Goal: Use online tool/utility: Utilize a website feature to perform a specific function

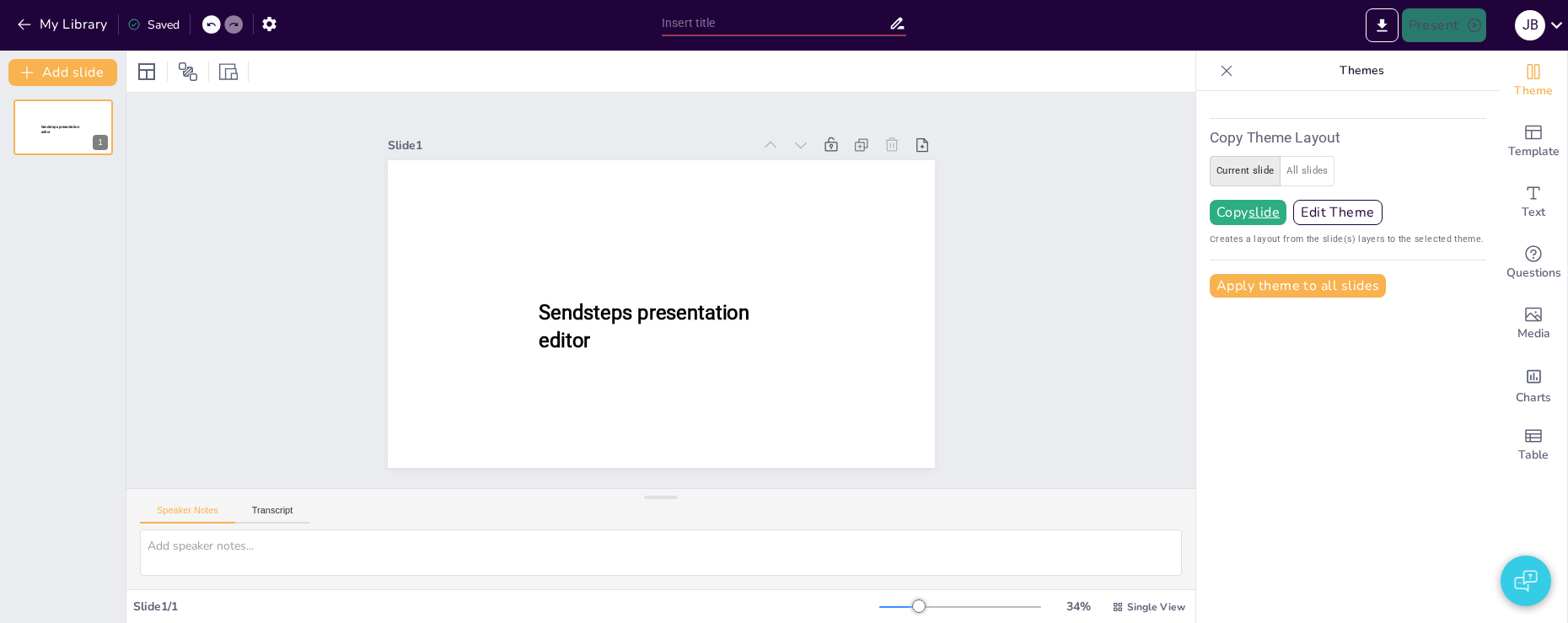
type input "AI Innovation: Trends and Future Directions"
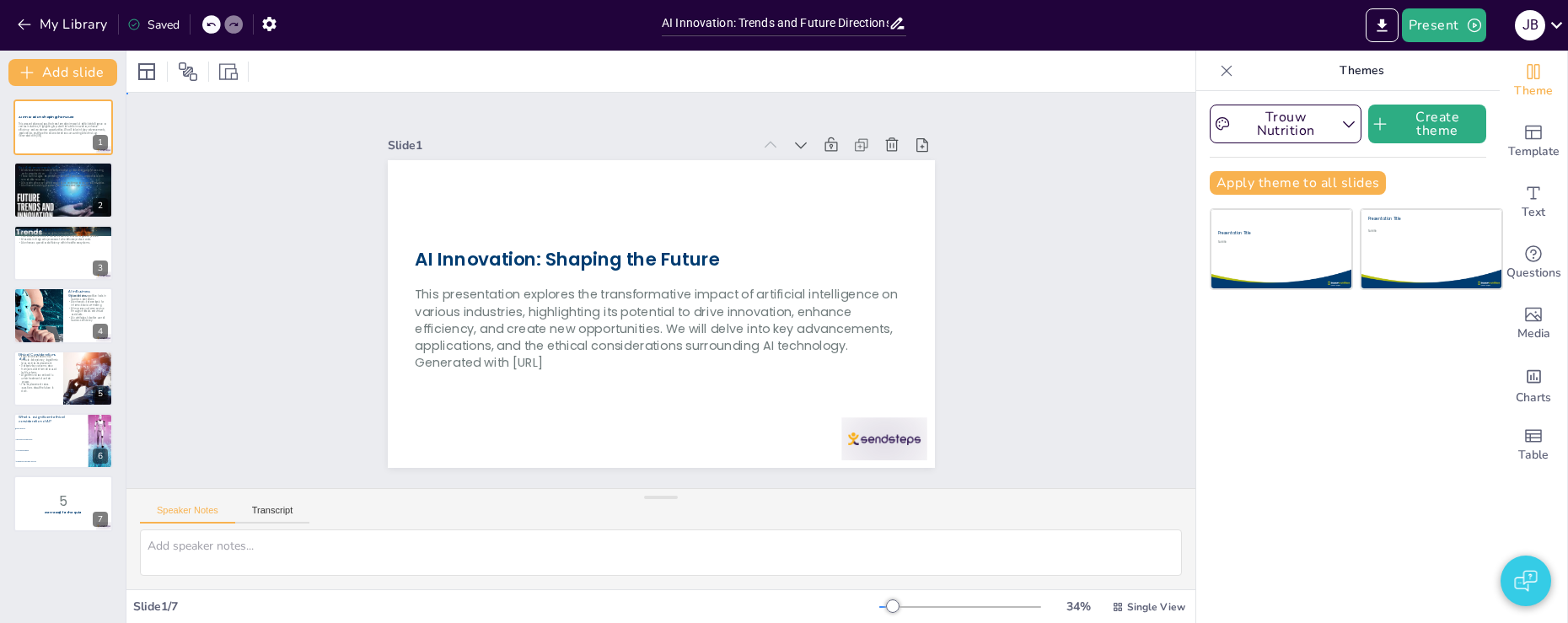
click at [225, 208] on div "Slide 1 AI Innovation: Shaping the Future This presentation explores the transf…" at bounding box center [660, 291] width 1069 height 396
click at [1437, 27] on button "Present" at bounding box center [1444, 25] width 84 height 34
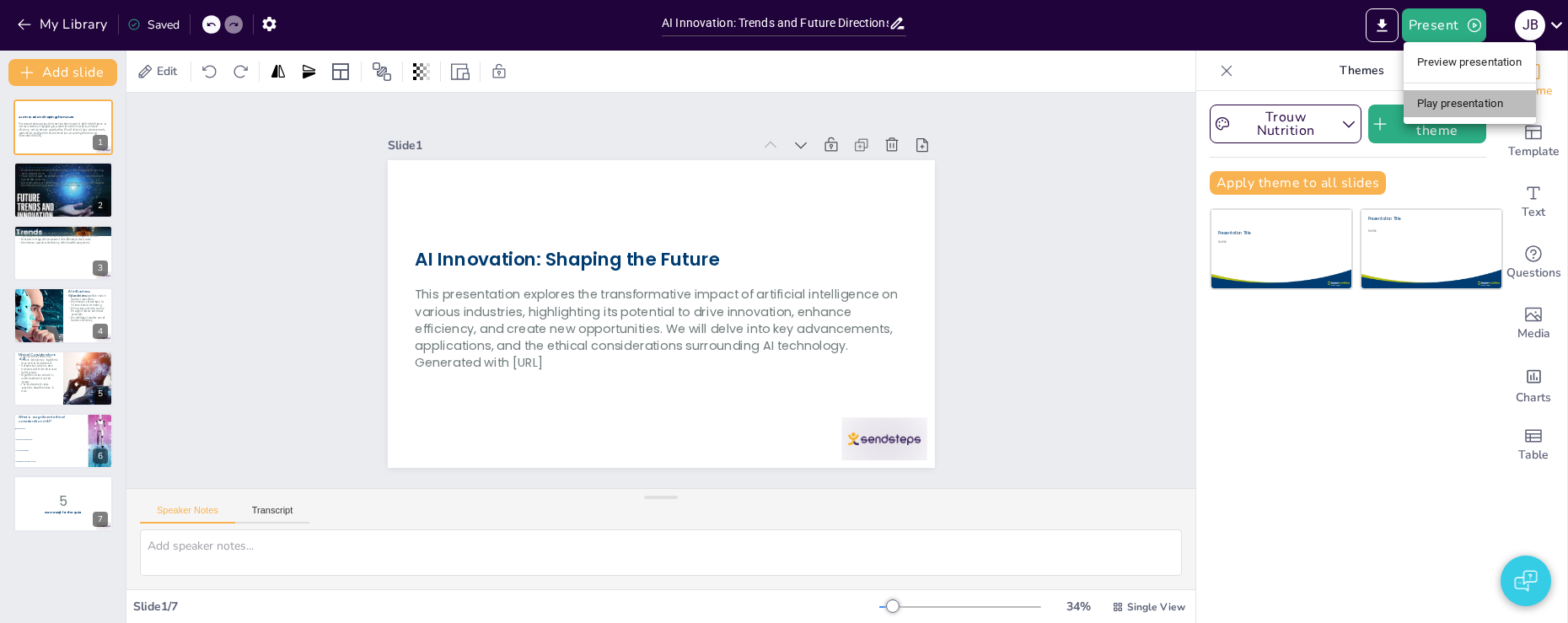
click at [1451, 102] on li "Play presentation" at bounding box center [1470, 104] width 132 height 27
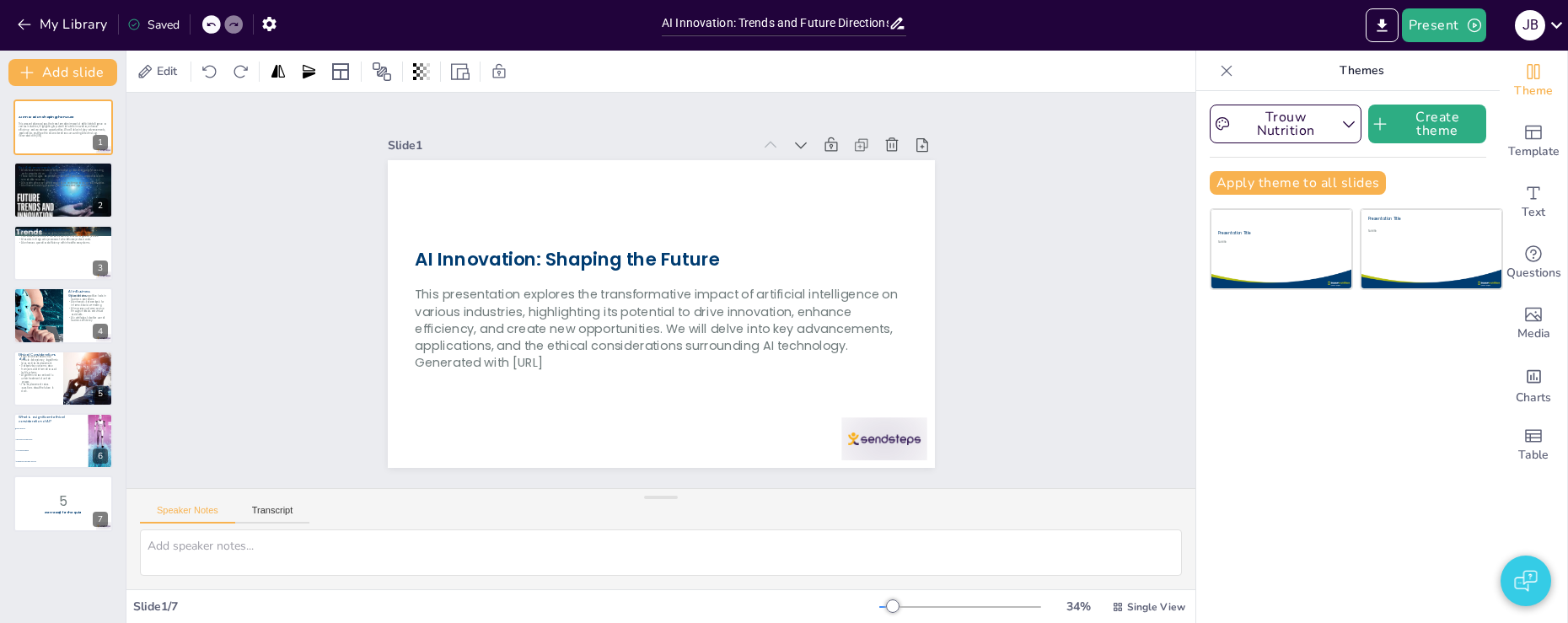
checkbox input "true"
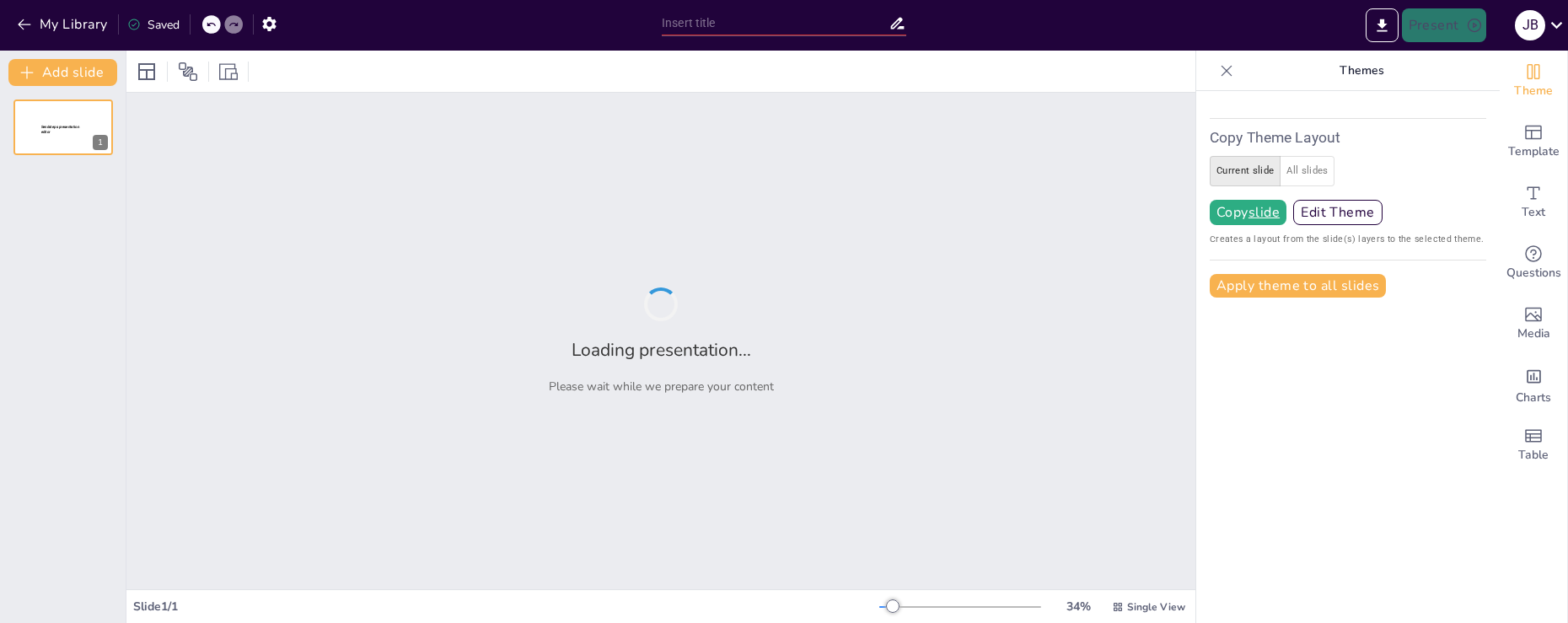
type input "AI Innovation: Trends and Future Directions"
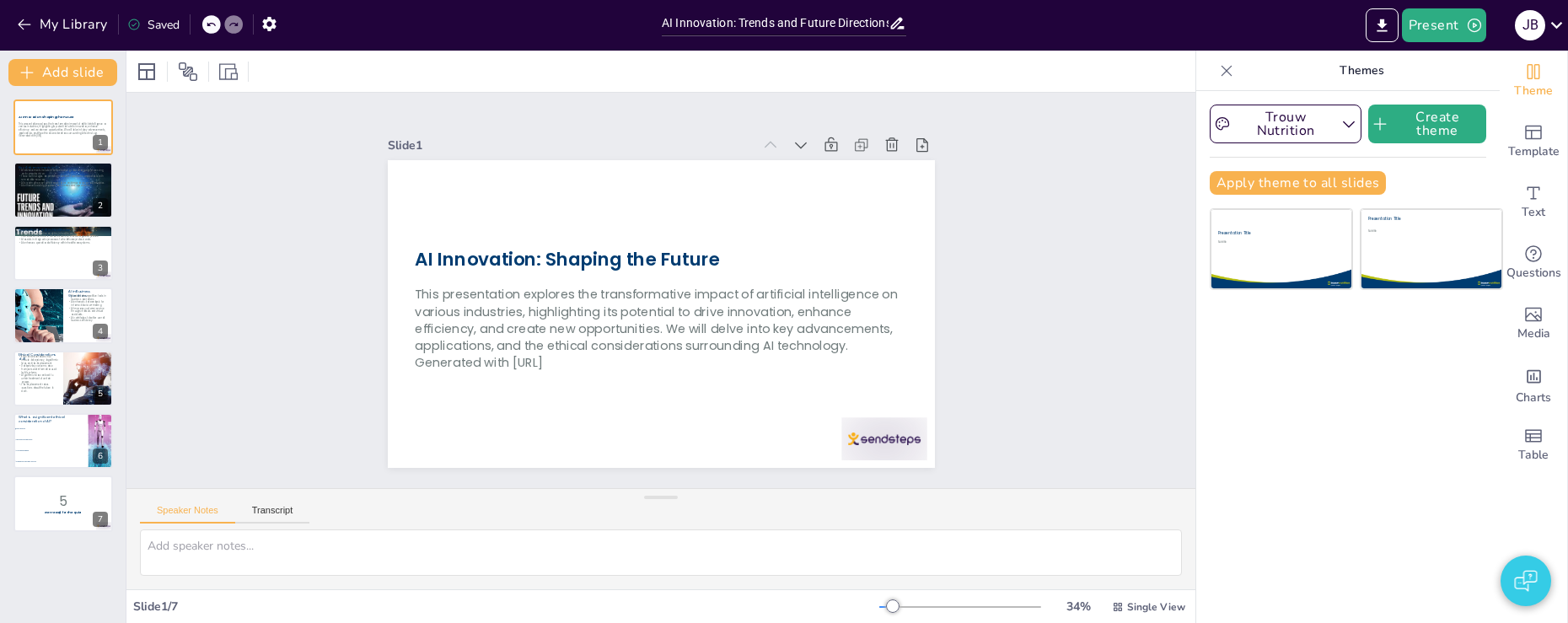
checkbox input "true"
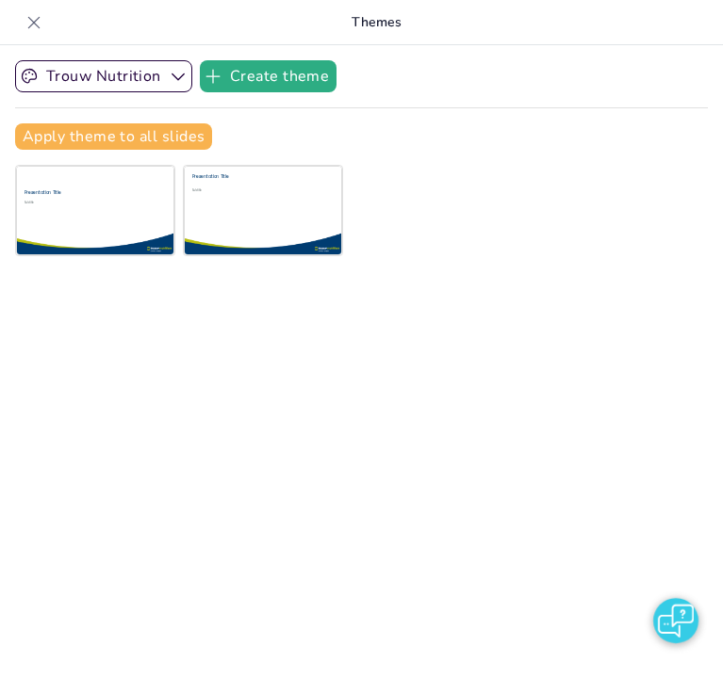
click at [23, 24] on div at bounding box center [34, 23] width 30 height 30
checkbox input "true"
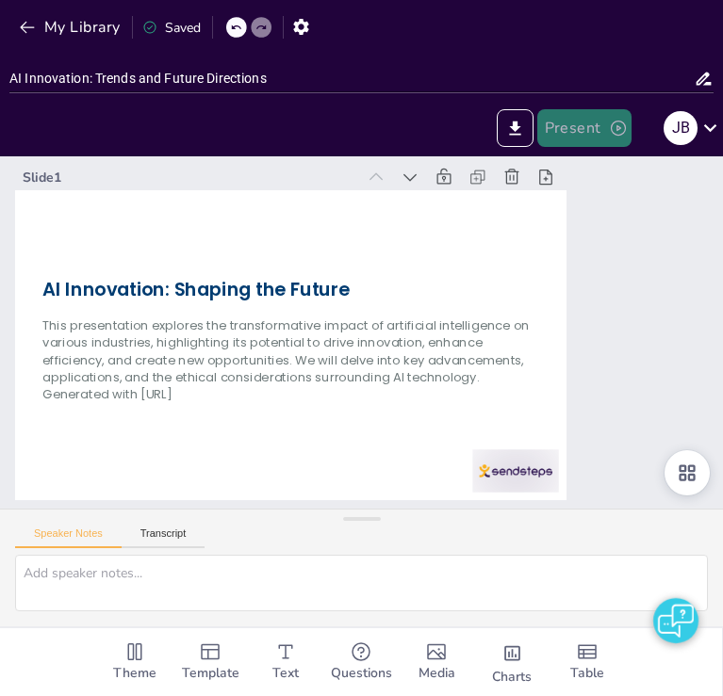
click at [589, 134] on button "Present" at bounding box center [584, 128] width 94 height 38
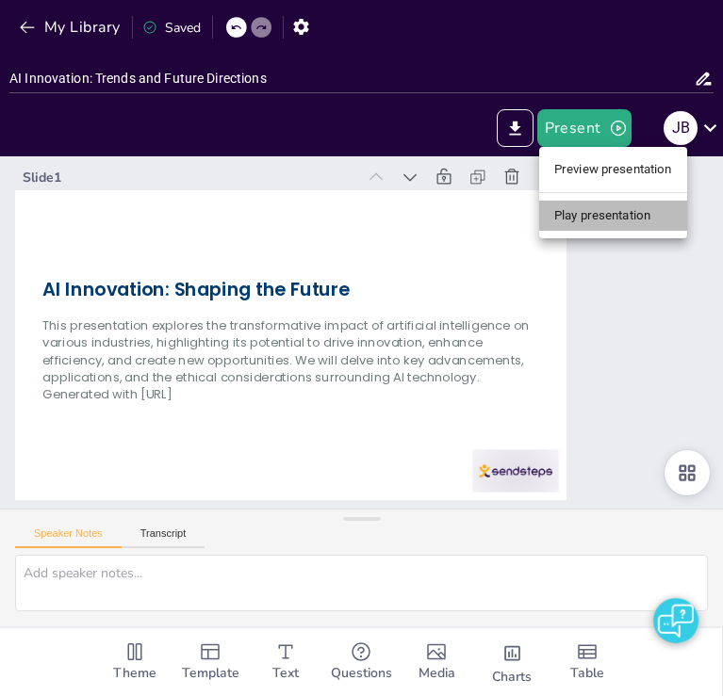
click at [586, 212] on li "Play presentation" at bounding box center [613, 216] width 148 height 30
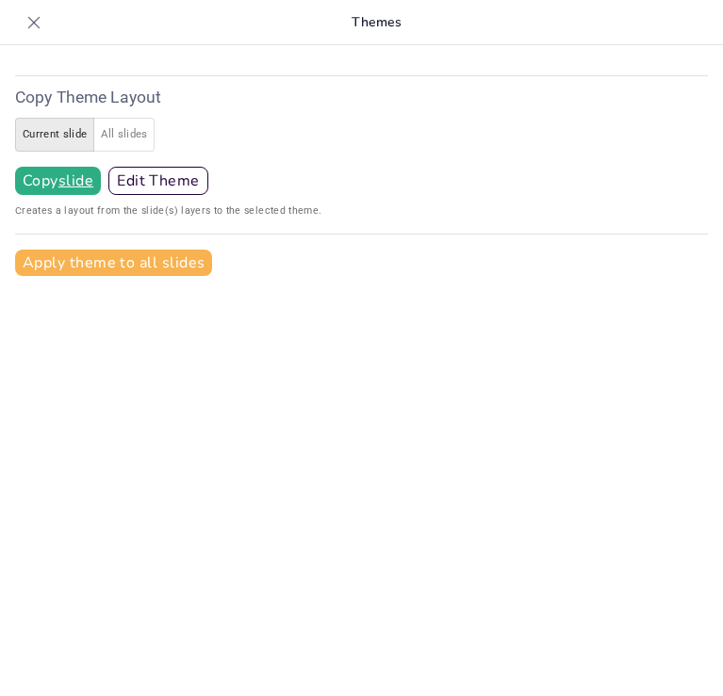
type input "AI Innovation: Trends and Future Directions"
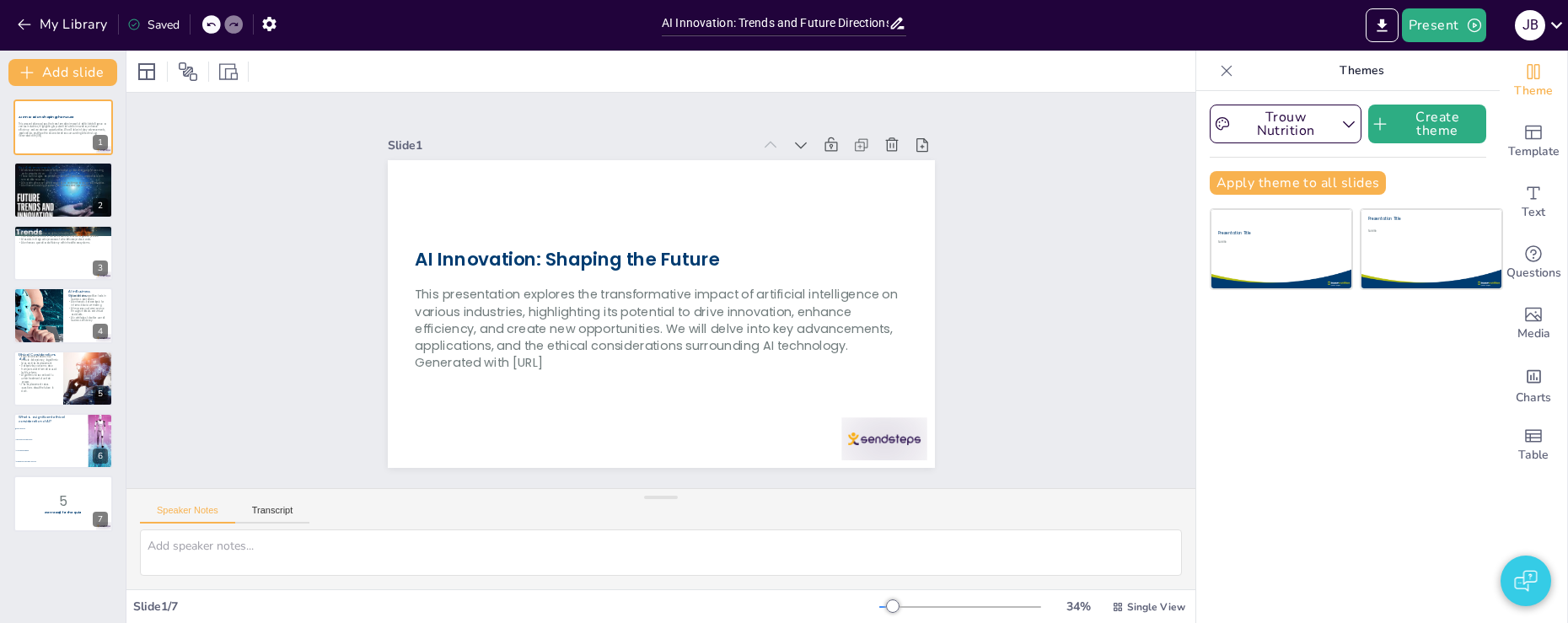
checkbox input "true"
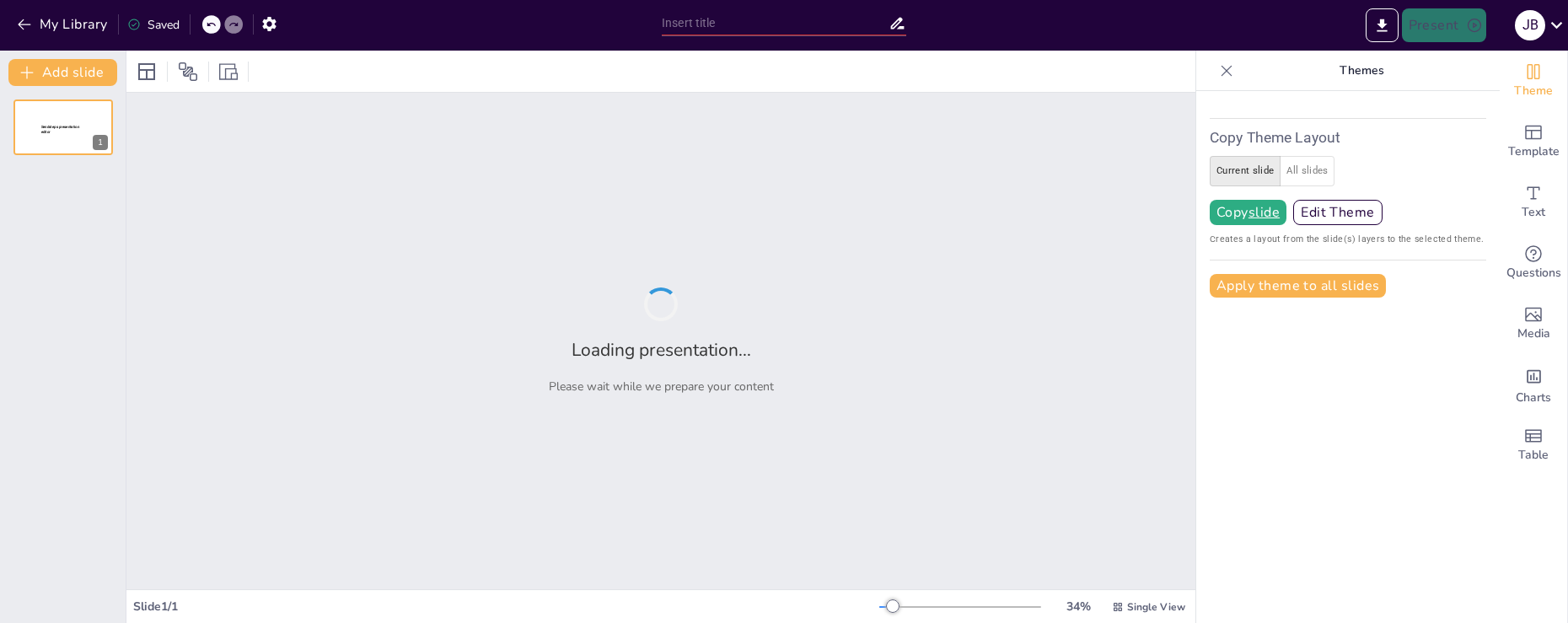
type input "AI Innovation: Trends and Future Directions"
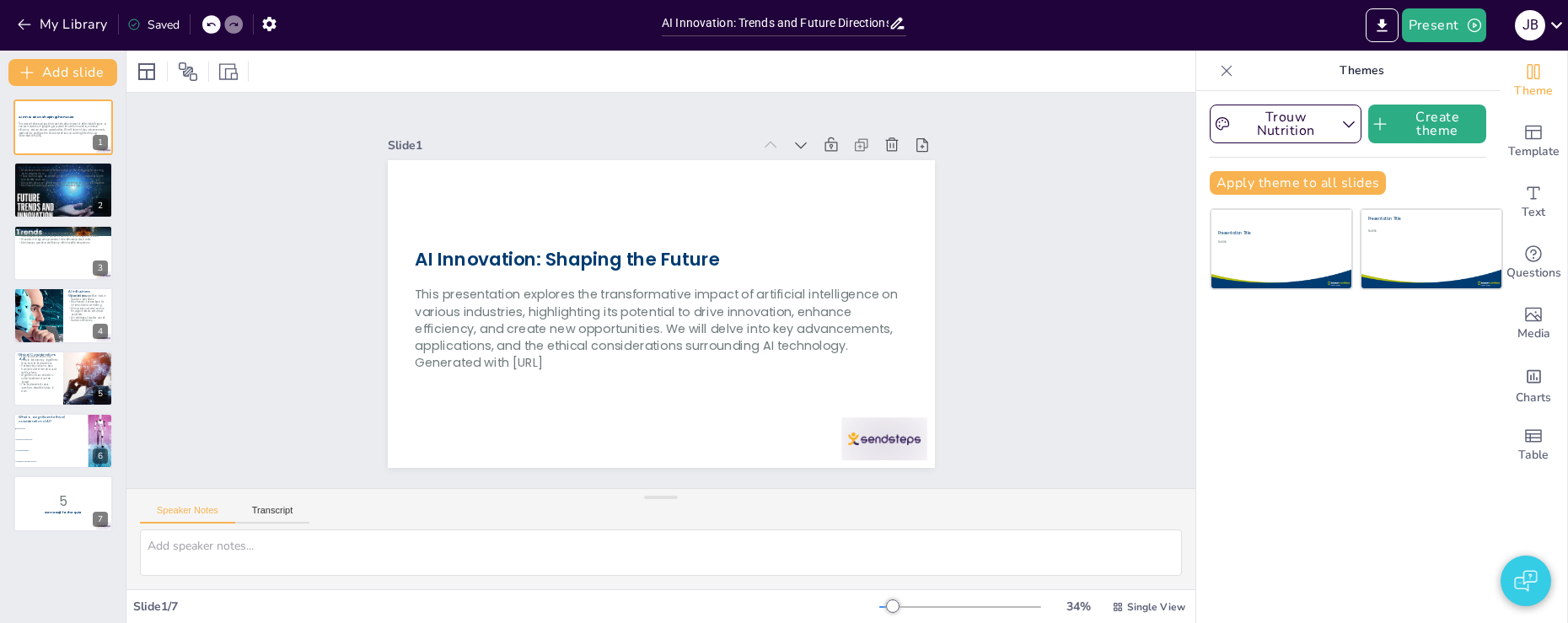
checkbox input "true"
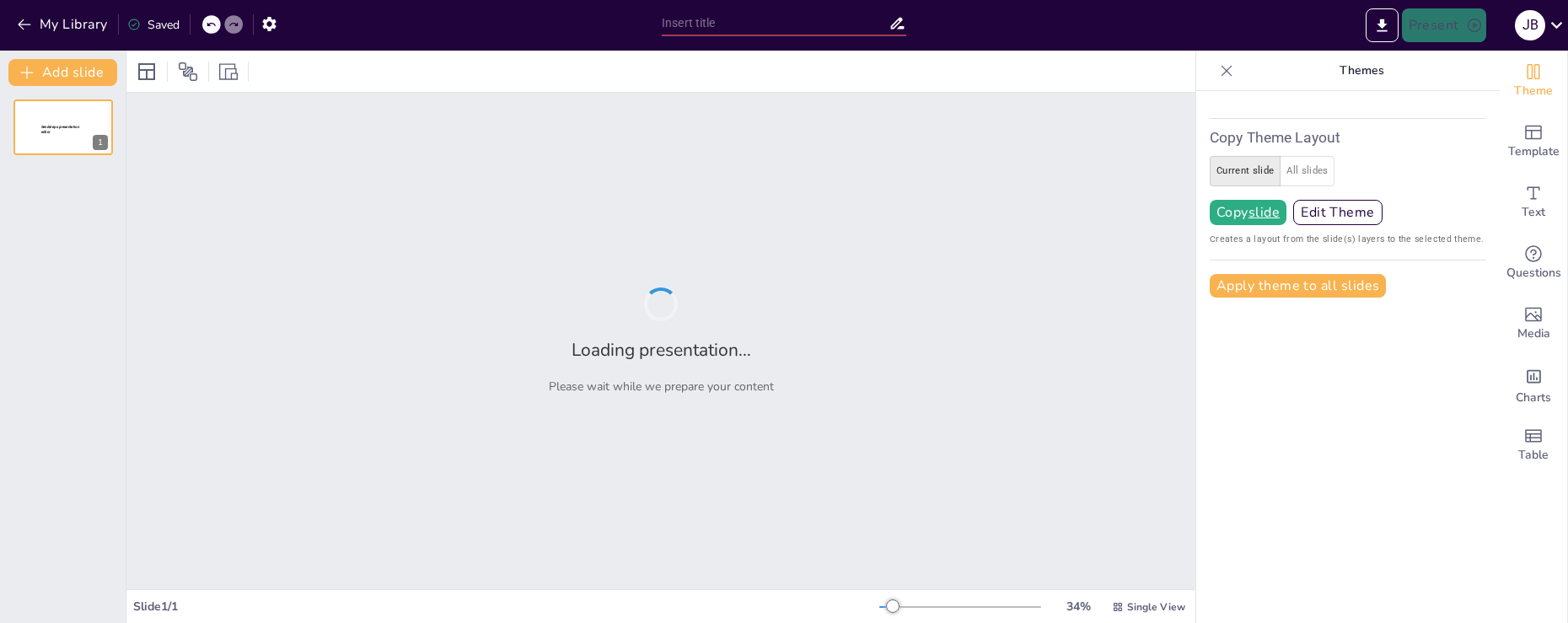
type input "New Sendsteps"
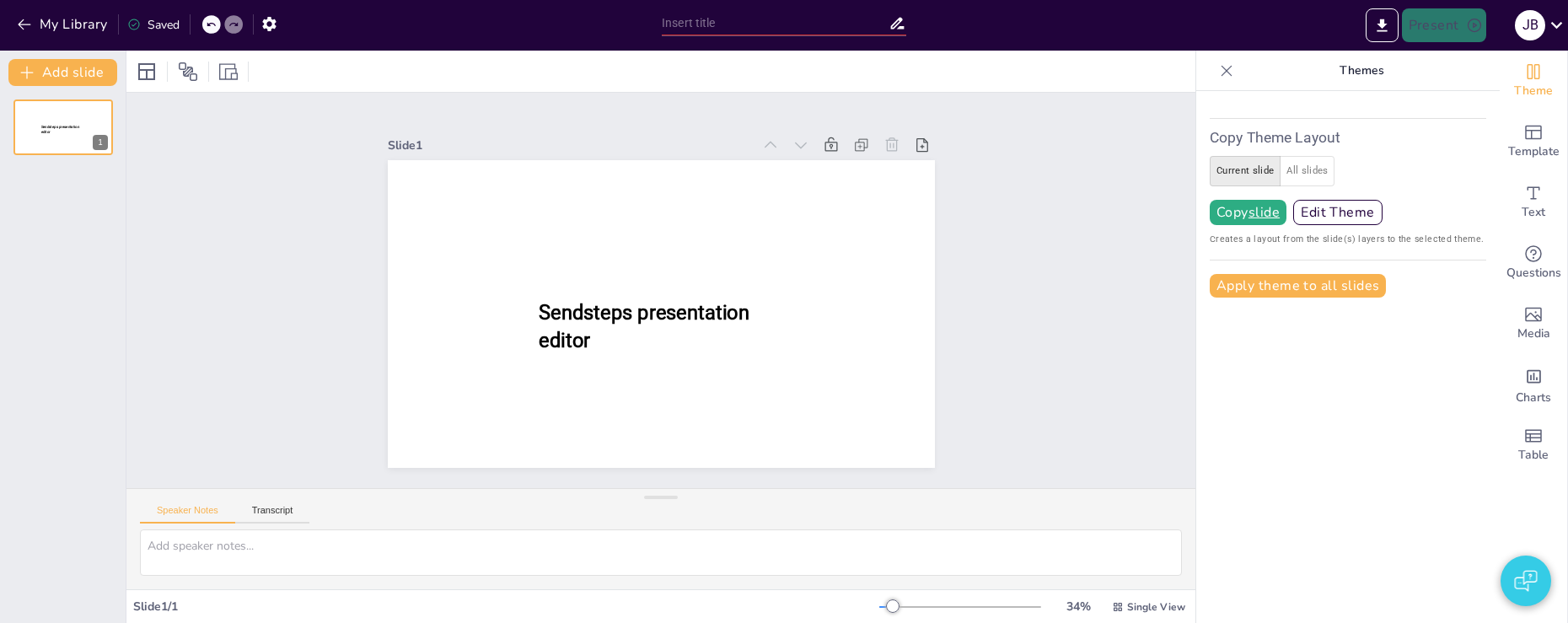
type input "New Sendsteps"
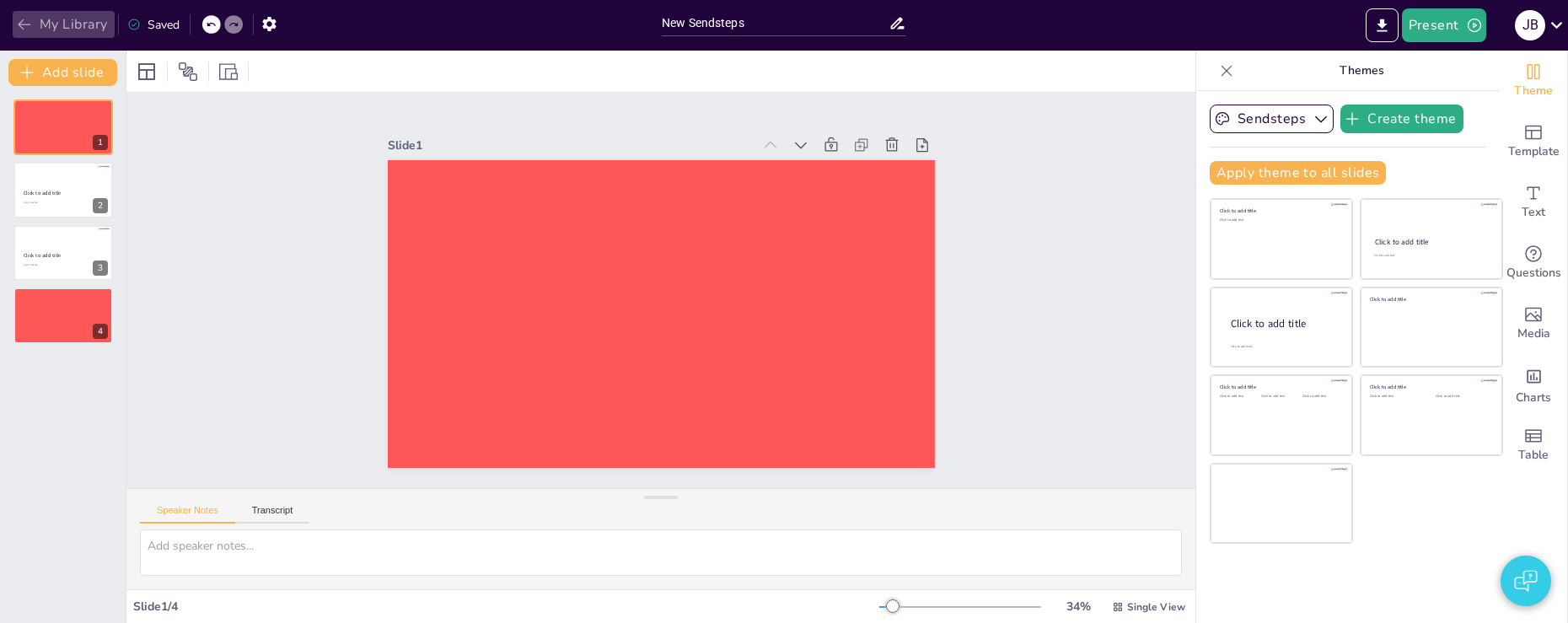
click at [37, 20] on button "My Library" at bounding box center [64, 24] width 102 height 27
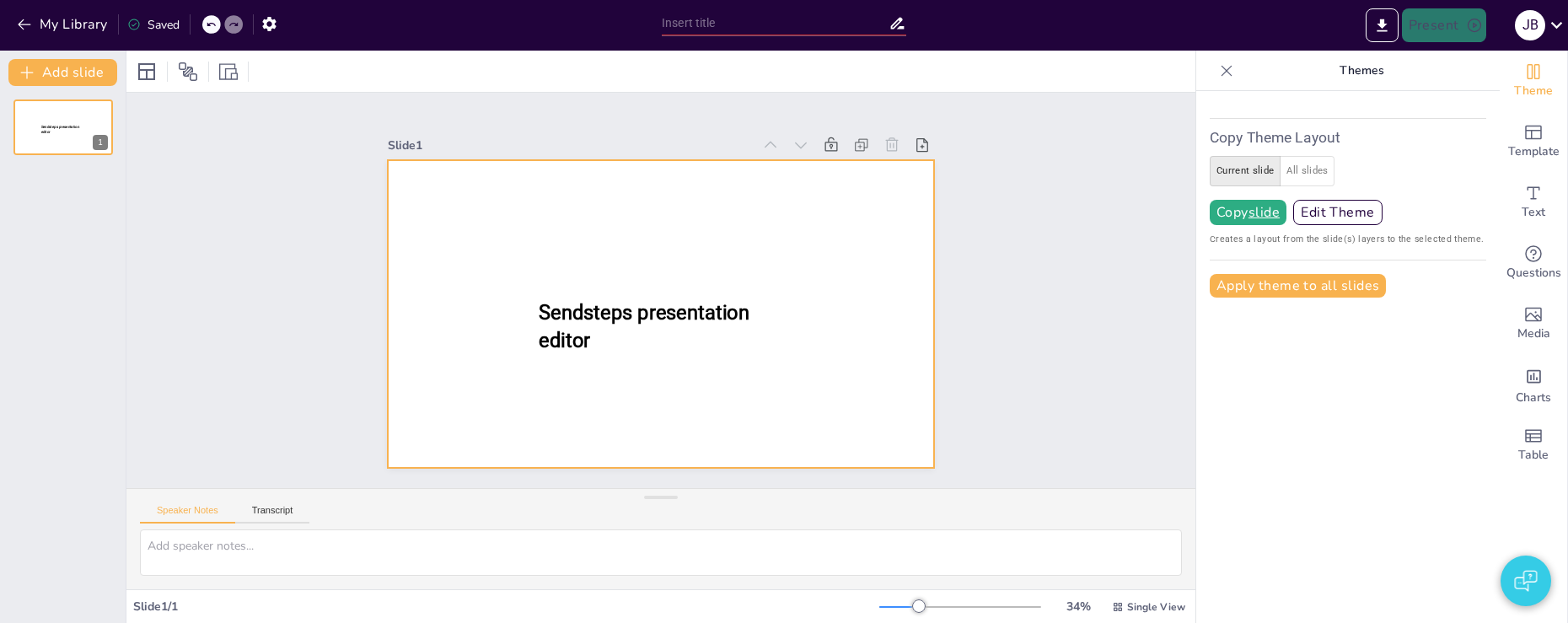
type input "New Sendsteps"
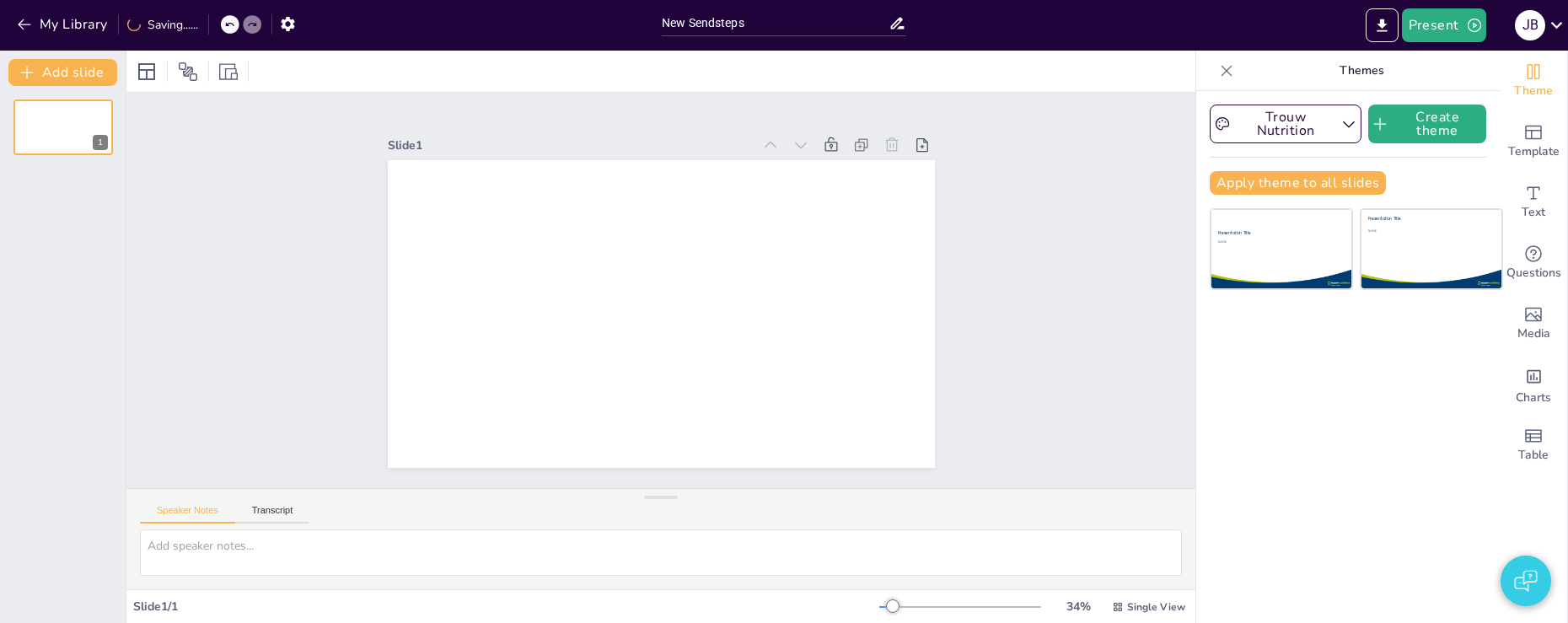
click at [56, 36] on button "My Library" at bounding box center [64, 24] width 102 height 27
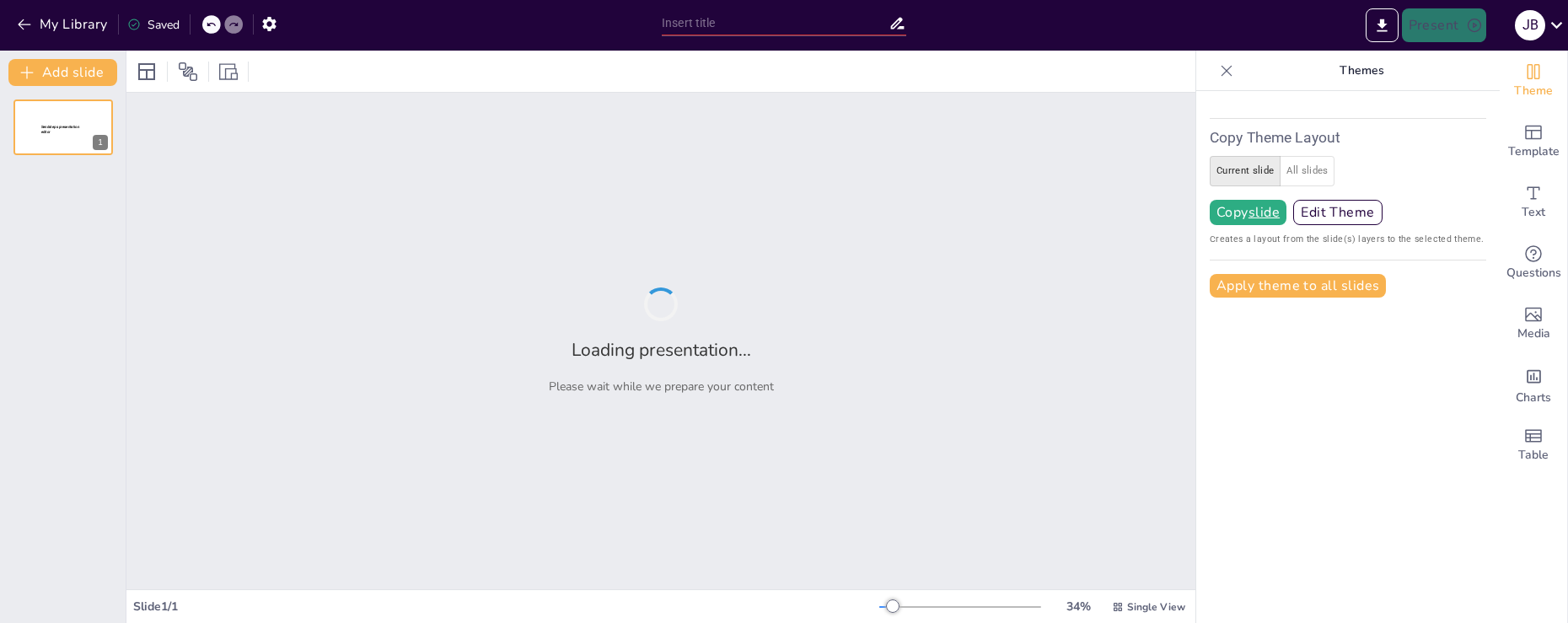
type input "NS Trains: Services, Routes, and Innovations"
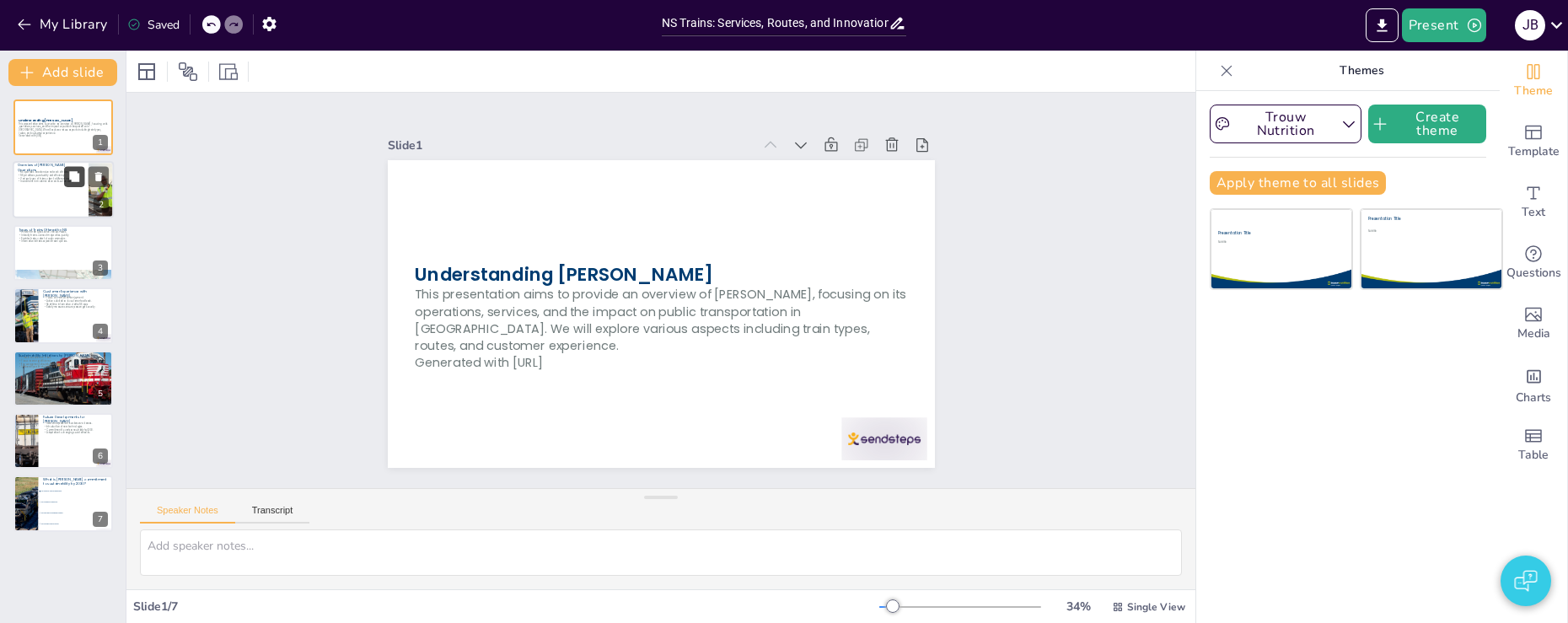
checkbox input "true"
click at [66, 183] on button at bounding box center [74, 177] width 21 height 21
type textarea "The extensive network of NS trains is a key factor in its operations, allowing …"
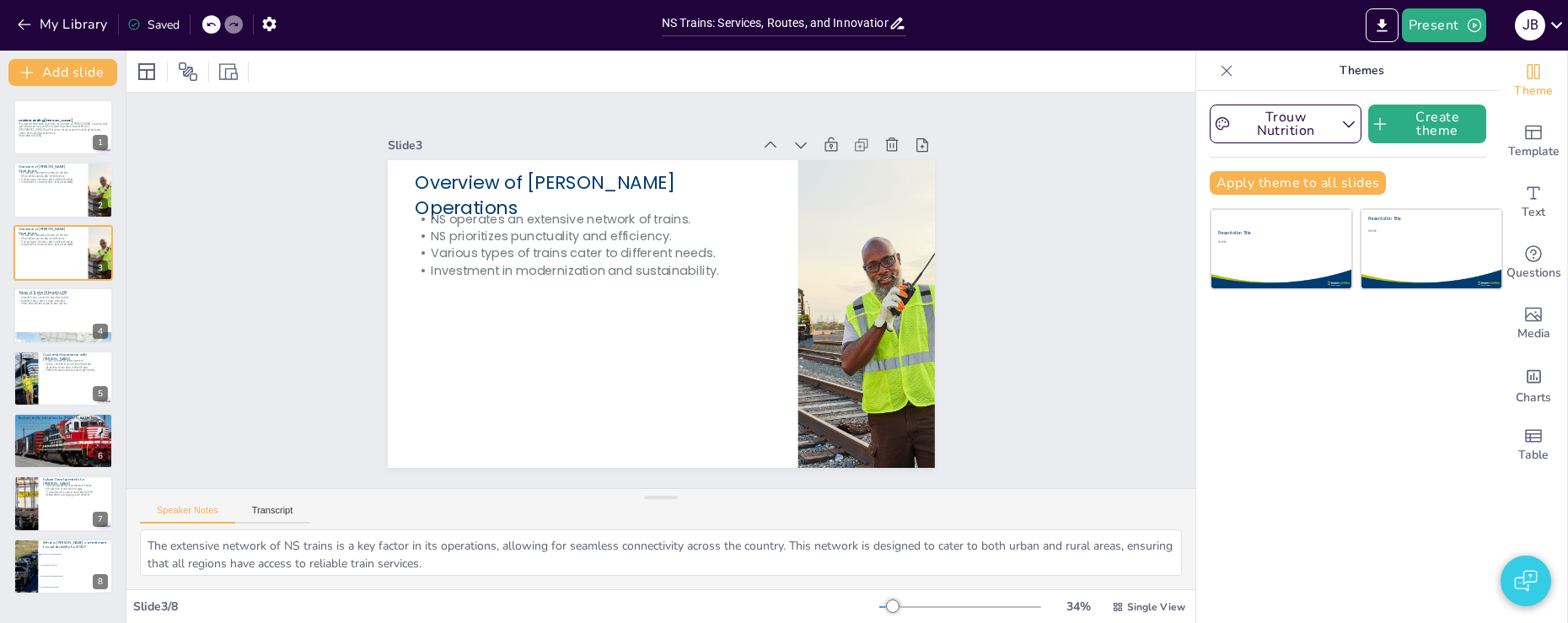
checkbox input "true"
click at [79, 25] on button "My Library" at bounding box center [64, 24] width 102 height 27
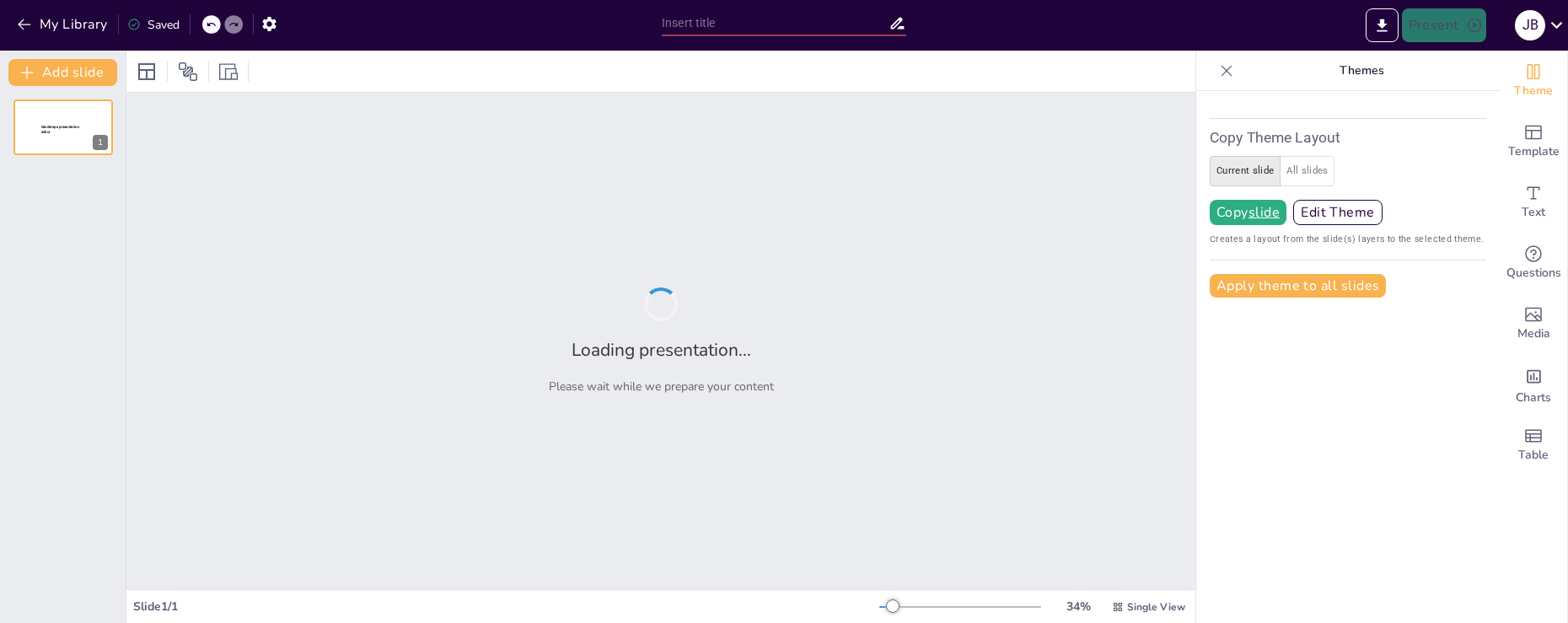
type input "NS Trains: Services, Routes, and Innovations"
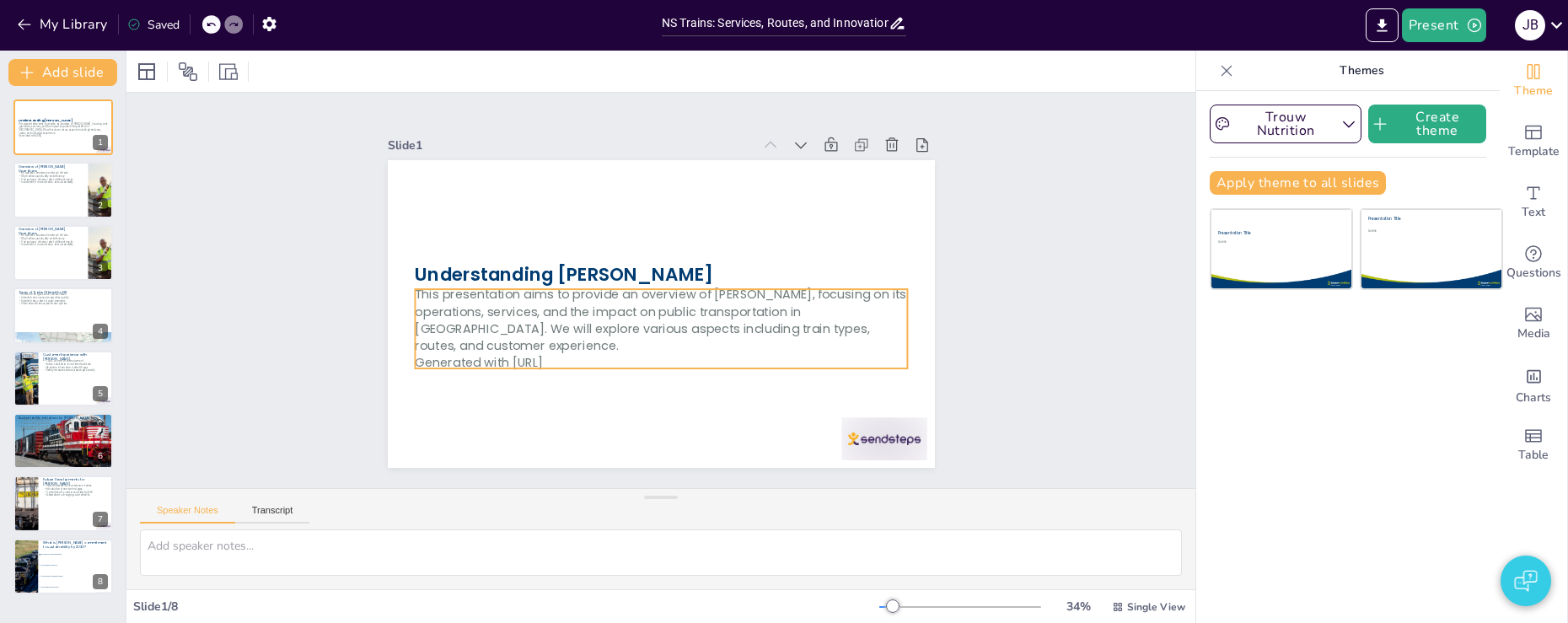
checkbox input "true"
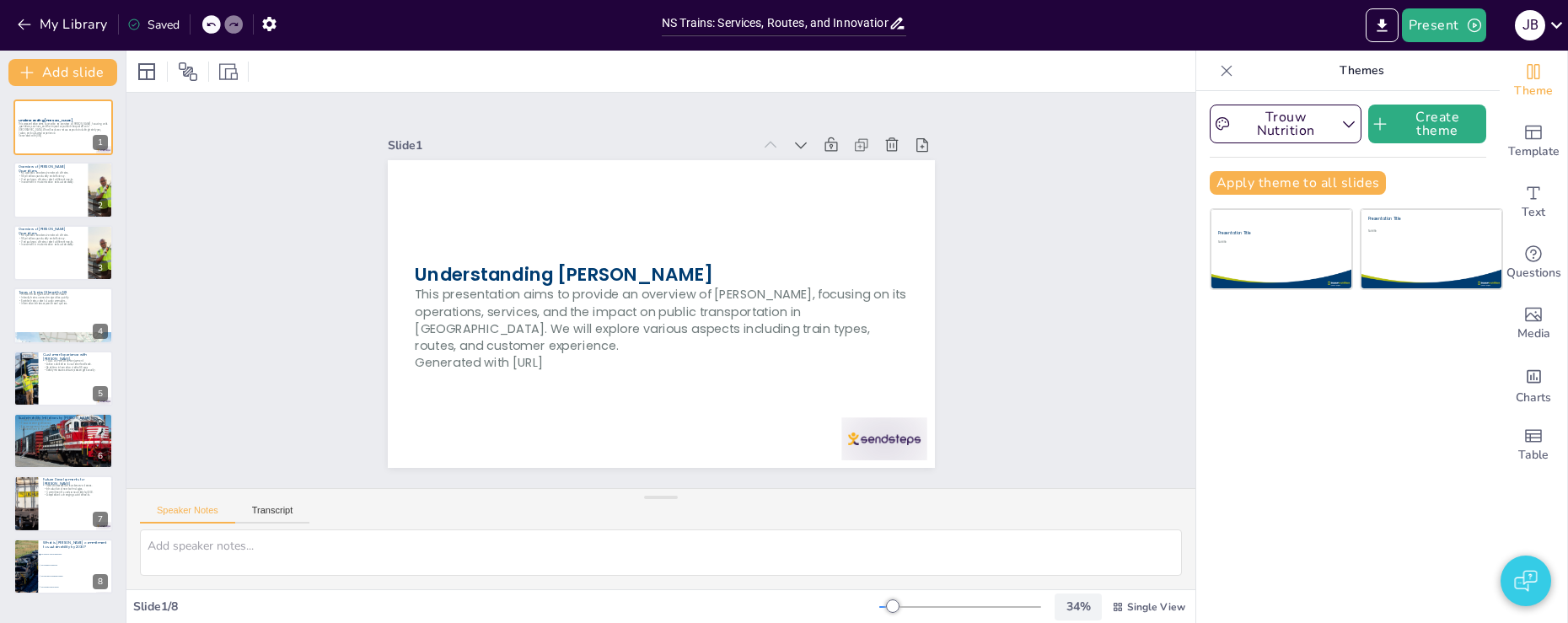
checkbox input "true"
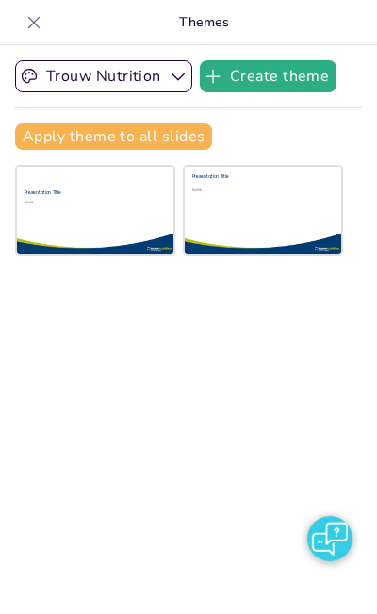
checkbox input "true"
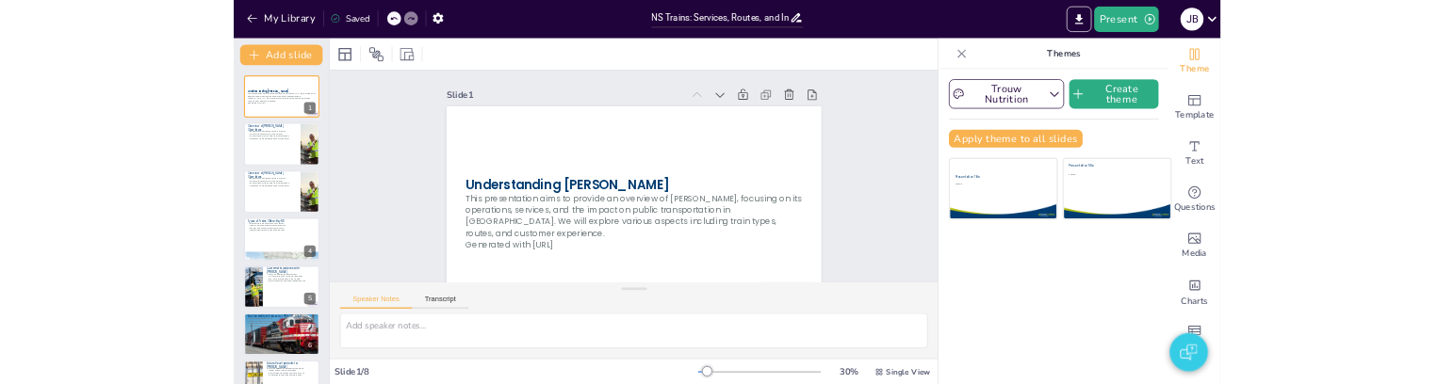
scroll to position [51, 0]
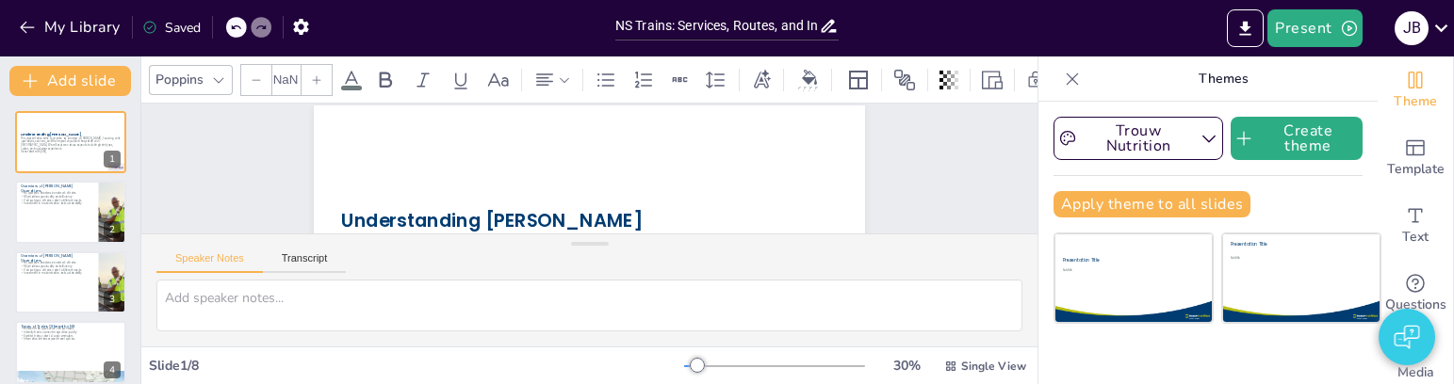
click at [624, 231] on div "Understanding [PERSON_NAME] This presentation aims to provide an overview of [P…" at bounding box center [652, 175] width 57 height 548
checkbox input "true"
type input "32"
click at [618, 228] on div at bounding box center [648, 156] width 118 height 488
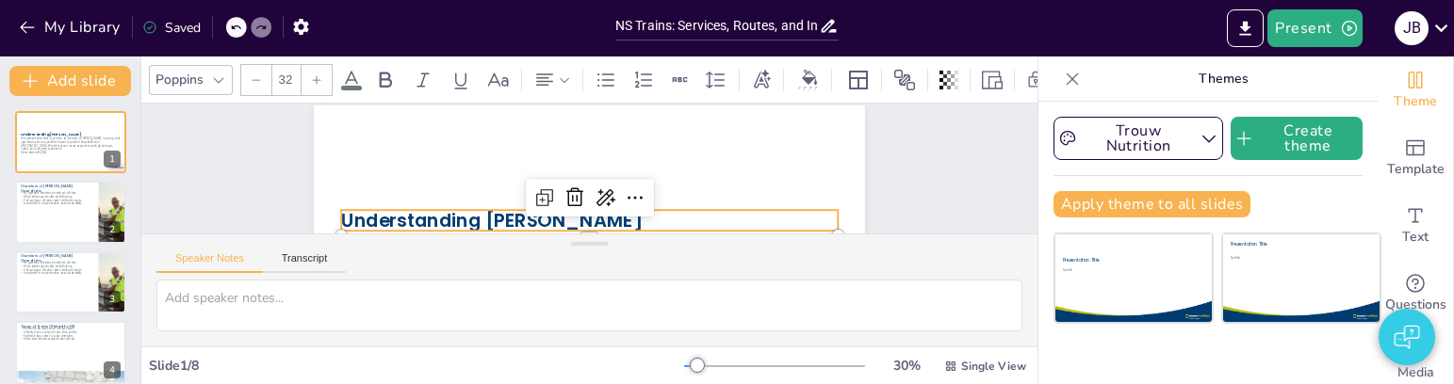
checkbox input "true"
type input "--"
click at [617, 227] on p "Understanding [PERSON_NAME]" at bounding box center [550, 134] width 351 height 386
checkbox input "true"
type input "48"
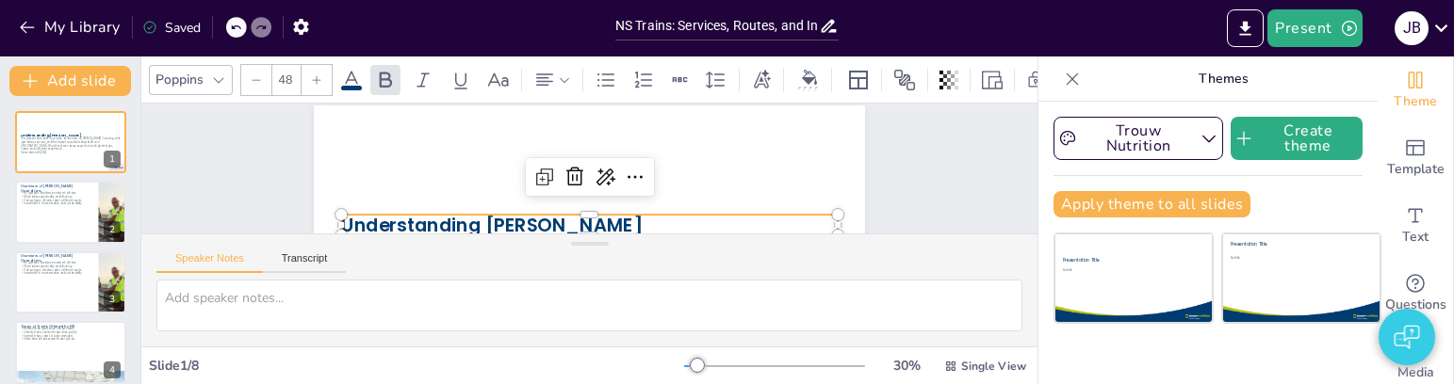
click at [616, 223] on p "Understanding [PERSON_NAME]" at bounding box center [613, 117] width 464 height 225
click at [615, 224] on p "Understanding [PERSON_NAME]" at bounding box center [539, 140] width 269 height 443
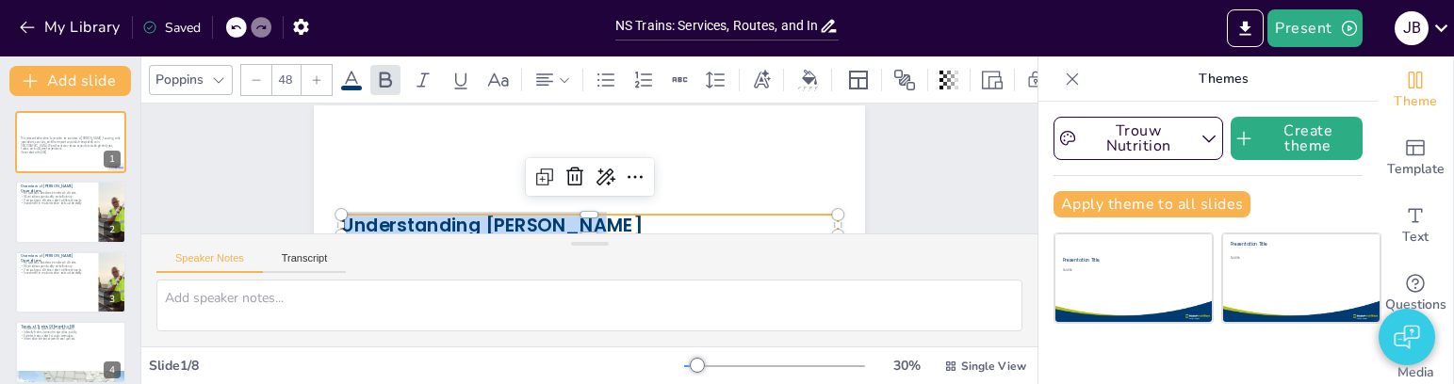
click at [615, 224] on p "Understanding [PERSON_NAME]" at bounding box center [601, 224] width 491 height 128
click at [615, 224] on p "Understanding [PERSON_NAME]" at bounding box center [613, 220] width 464 height 226
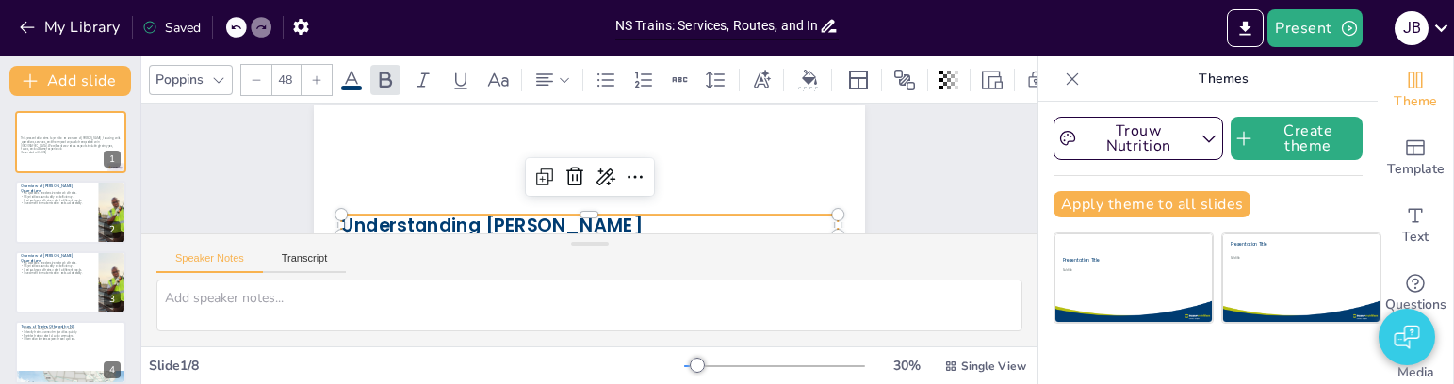
checkbox input "true"
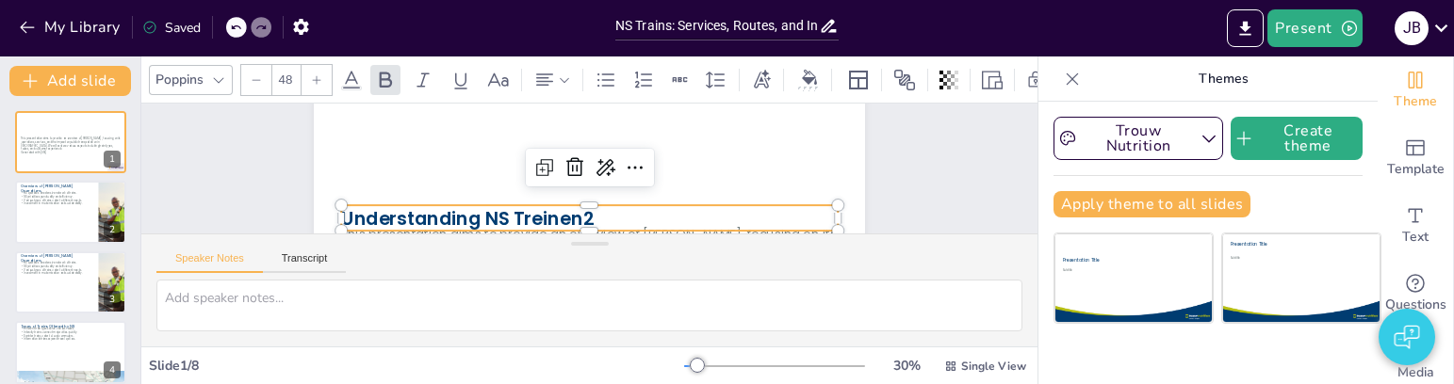
checkbox input "true"
click at [60, 30] on button "My Library" at bounding box center [71, 27] width 114 height 30
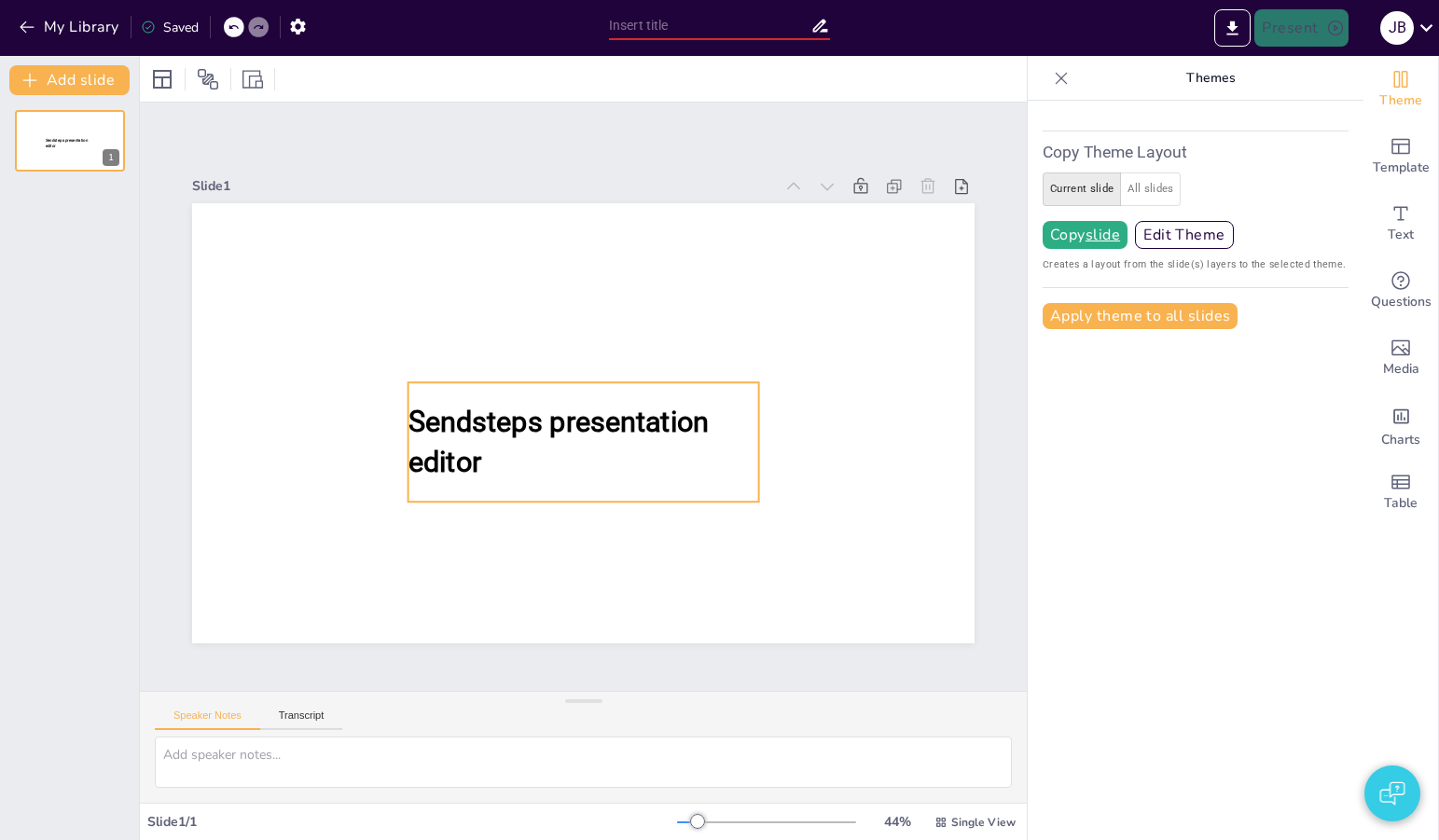
type input "NS Trains: Services, Routes, and Innovations"
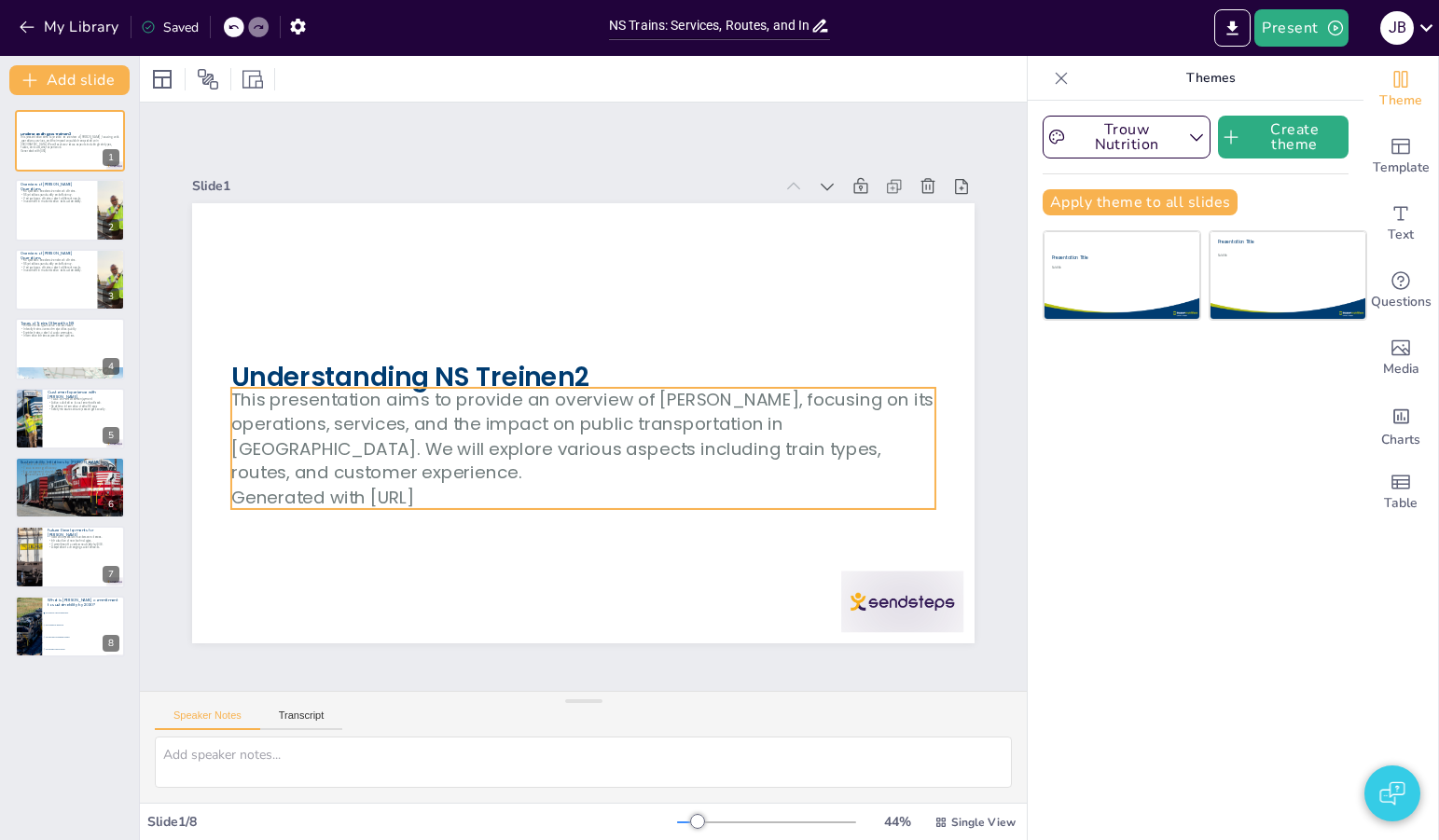
checkbox input "true"
